Goal: Information Seeking & Learning: Check status

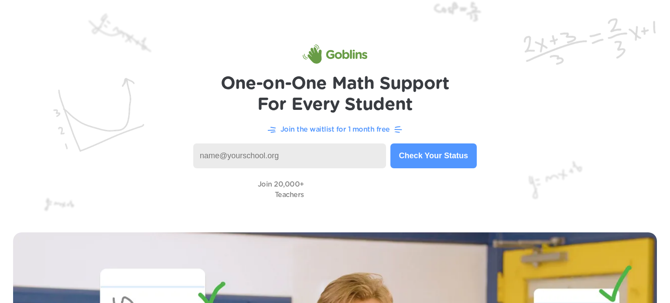
click at [298, 146] on input at bounding box center [289, 156] width 193 height 25
type input "s"
type input "[PERSON_NAME][EMAIL_ADDRESS][PERSON_NAME][DOMAIN_NAME]"
click at [440, 160] on button "Check Your Status" at bounding box center [434, 156] width 86 height 25
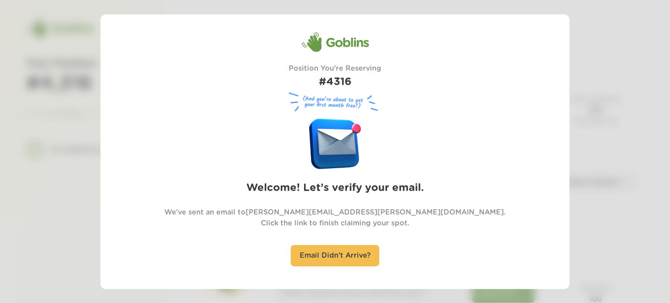
click at [304, 166] on div "Goblins Position You're Reserving #4316 (And you’re about to get your first mon…" at bounding box center [335, 151] width 367 height 240
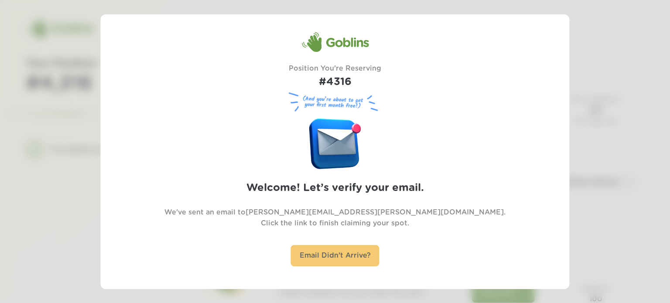
click at [361, 263] on div "Email Didn't Arrive?" at bounding box center [335, 255] width 89 height 21
